Goal: Go to known website: Go to known website

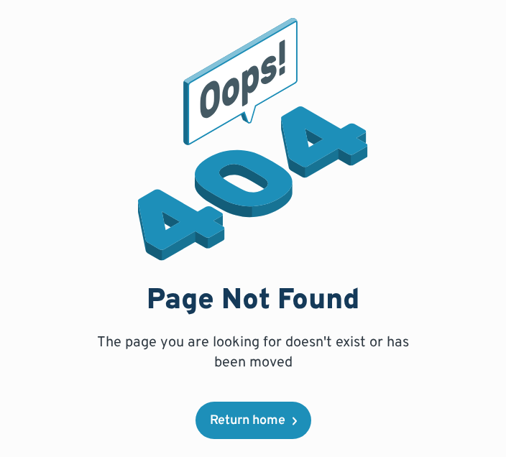
click at [284, 428] on div "Return home" at bounding box center [248, 421] width 76 height 13
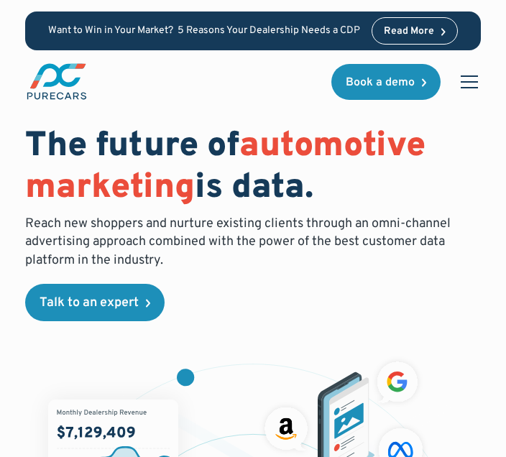
click at [242, 109] on div "Home Solutions Solutions for Dealers Overview PureCars offers everything dealer…" at bounding box center [253, 81] width 456 height 63
click at [467, 118] on div "The future of automotive marketing is data. Reach new shoppers and nurture exis…" at bounding box center [253, 453] width 456 height 723
click at [483, 79] on div "menu" at bounding box center [469, 82] width 35 height 35
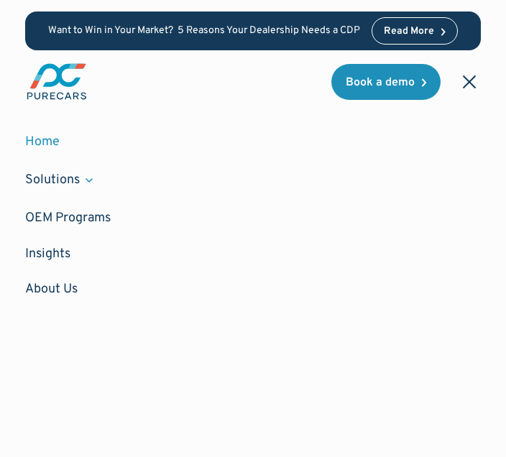
click at [472, 89] on div "menu" at bounding box center [469, 82] width 35 height 35
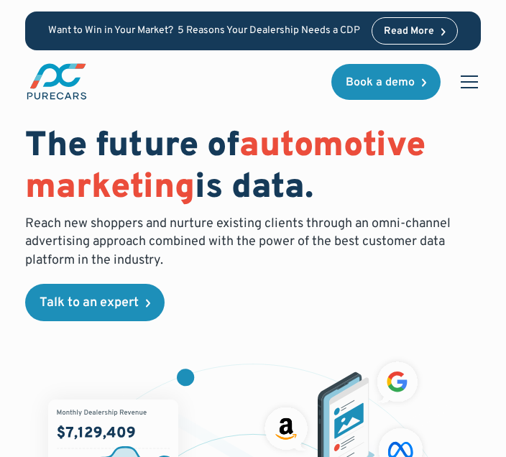
click at [481, 86] on div "menu" at bounding box center [469, 82] width 35 height 35
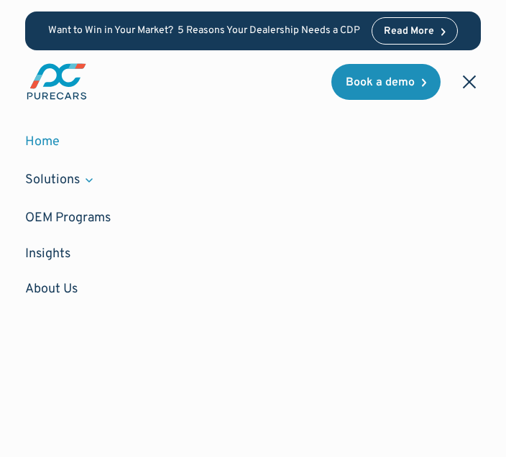
click at [484, 88] on div "menu" at bounding box center [469, 82] width 35 height 35
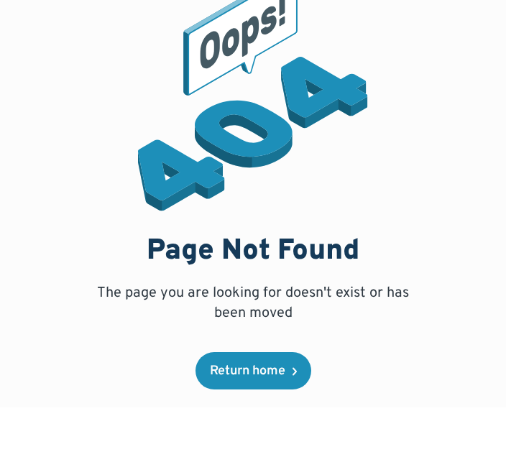
scroll to position [56, 0]
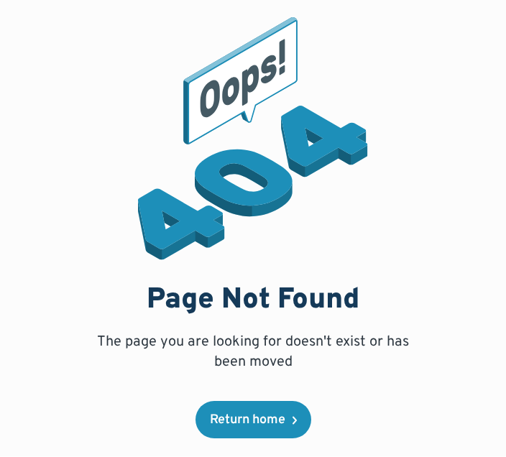
click at [275, 415] on div "Return home" at bounding box center [248, 421] width 76 height 13
